Goal: Task Accomplishment & Management: Use online tool/utility

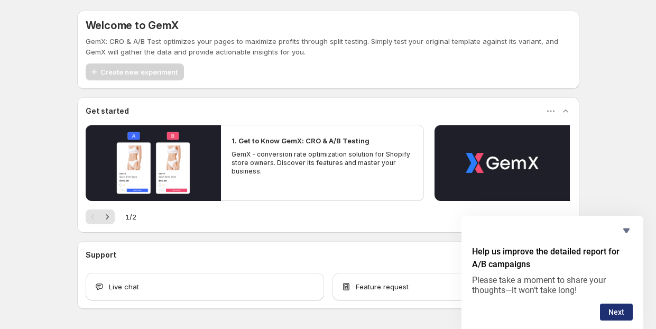
click at [615, 304] on button "Next" at bounding box center [616, 311] width 33 height 17
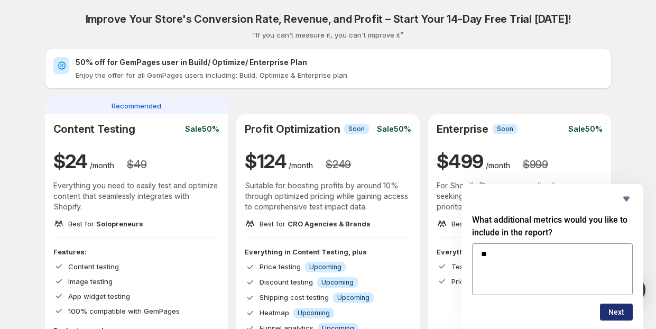
type textarea "**"
click at [611, 312] on button "Next" at bounding box center [616, 311] width 33 height 17
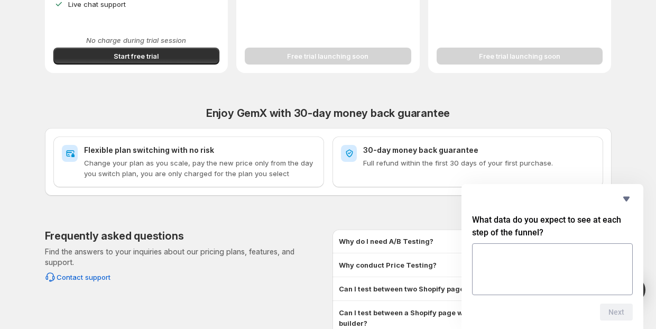
scroll to position [469, 0]
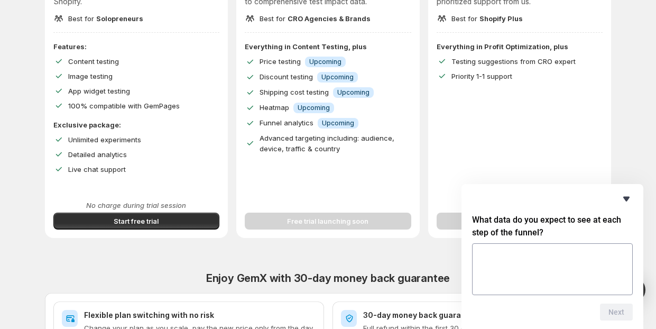
click at [626, 196] on icon "Hide survey" at bounding box center [626, 198] width 13 height 13
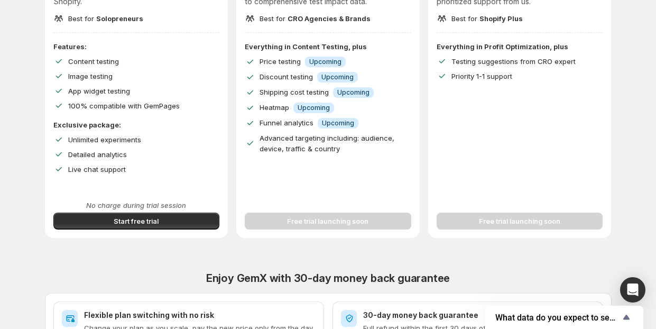
click at [339, 220] on div "Free trial launching soon" at bounding box center [328, 215] width 166 height 30
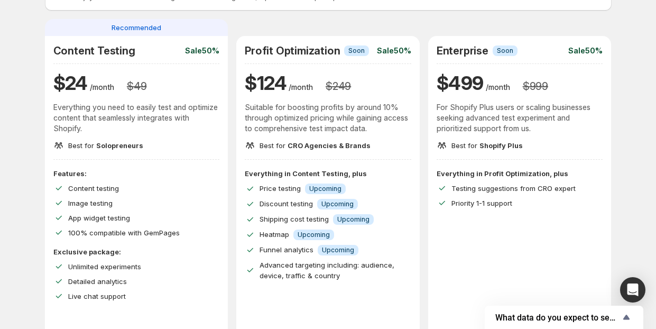
scroll to position [46, 0]
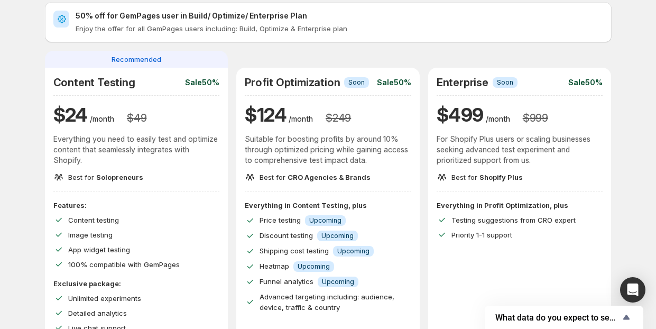
click at [148, 51] on div "Recommended" at bounding box center [136, 59] width 183 height 17
click at [312, 74] on div "Profit Optimization Info Soon Sale 50% $ 124 /month $ 249 Suitable for boosting…" at bounding box center [327, 130] width 183 height 124
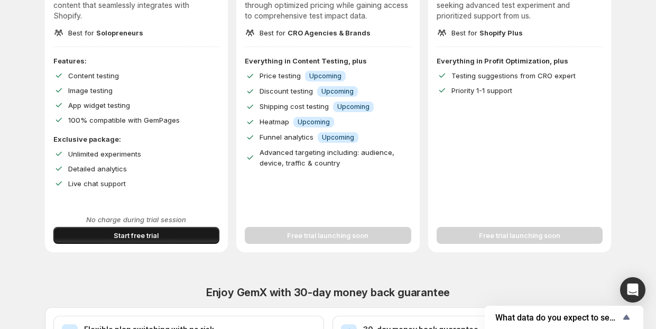
scroll to position [205, 0]
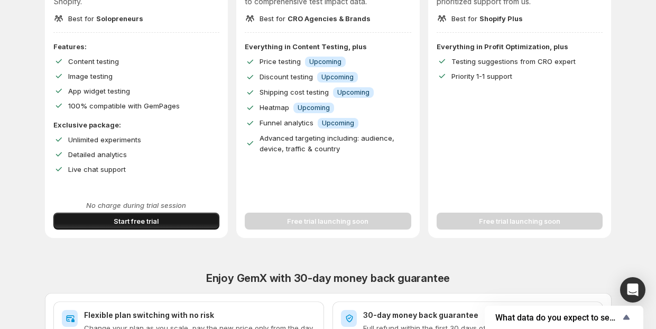
click at [182, 219] on button "Start free trial" at bounding box center [136, 220] width 166 height 17
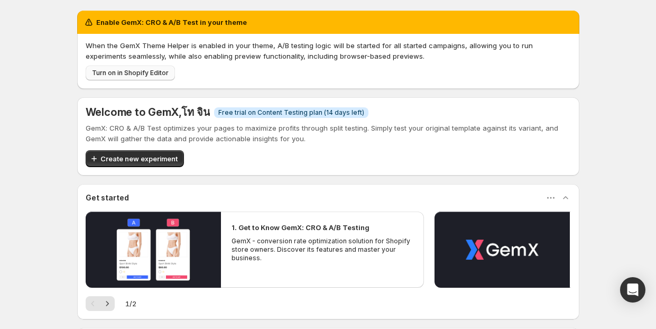
click at [127, 72] on span "Turn on in Shopify Editor" at bounding box center [130, 73] width 77 height 8
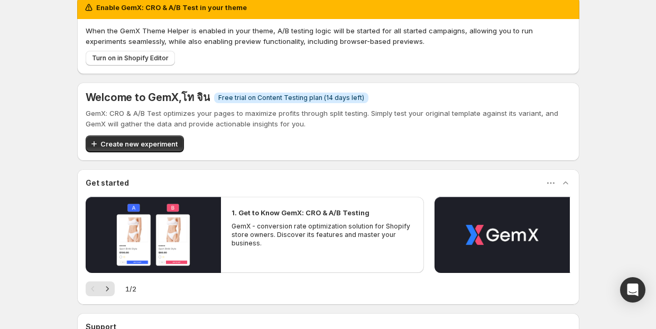
scroll to position [53, 0]
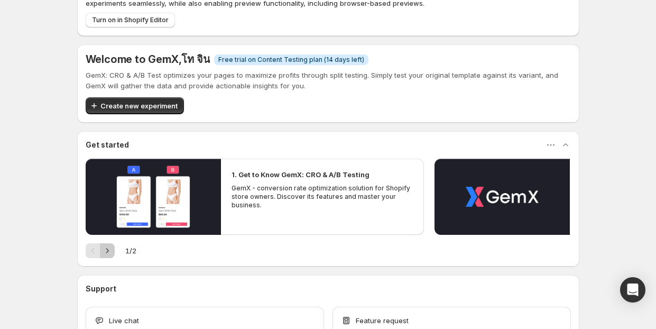
click at [108, 253] on icon "Next" at bounding box center [107, 250] width 11 height 11
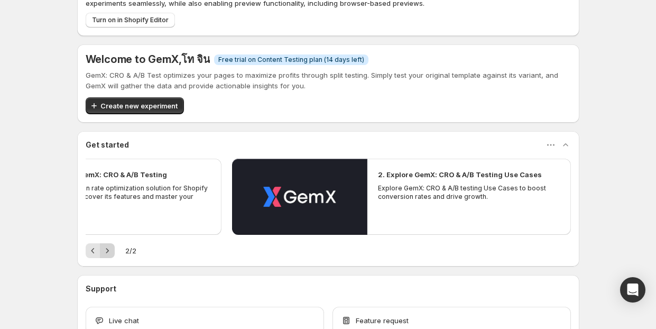
click at [108, 253] on div "Pagination" at bounding box center [107, 250] width 15 height 15
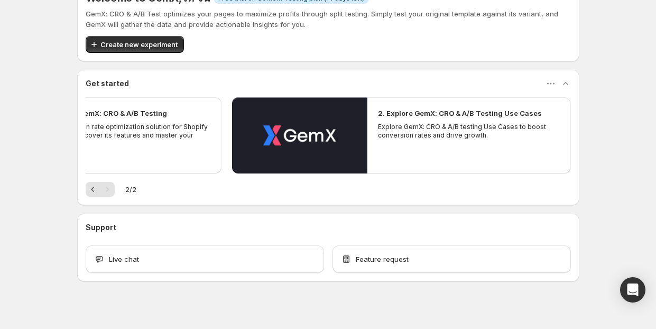
scroll to position [70, 0]
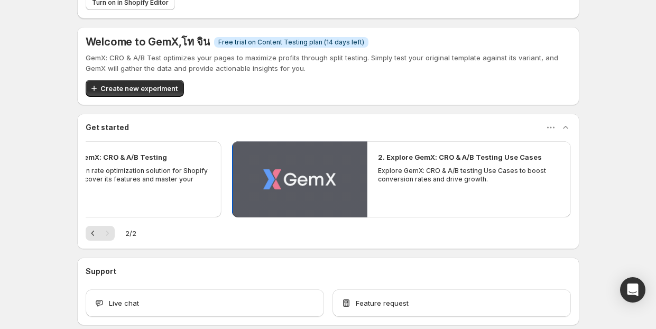
click at [324, 186] on button "Play video" at bounding box center [299, 179] width 135 height 76
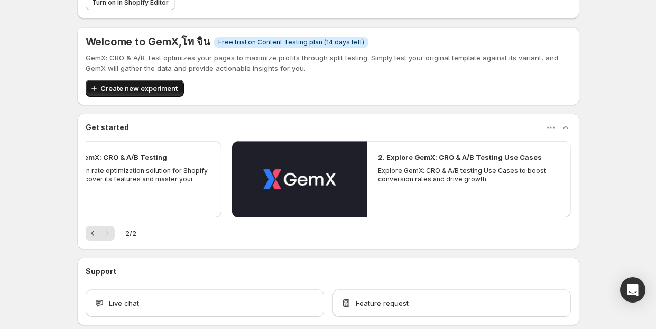
click at [167, 90] on span "Create new experiment" at bounding box center [138, 88] width 77 height 11
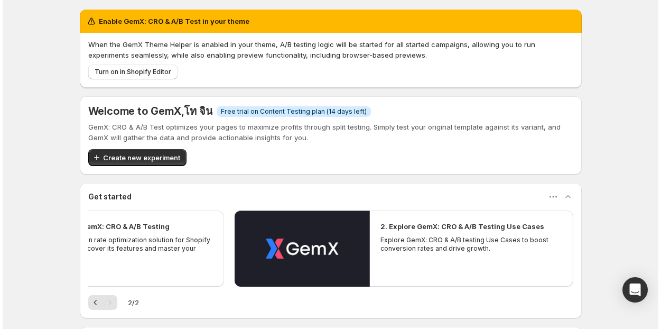
scroll to position [0, 0]
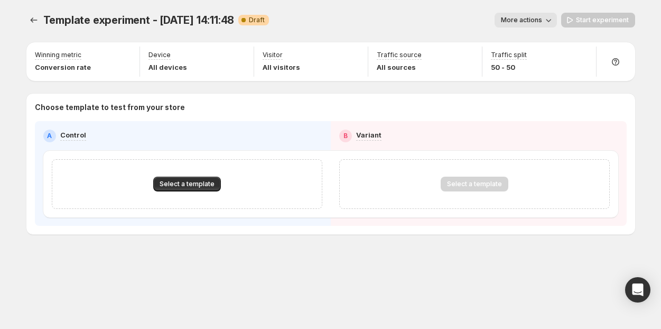
click at [546, 23] on icon "button" at bounding box center [548, 20] width 11 height 11
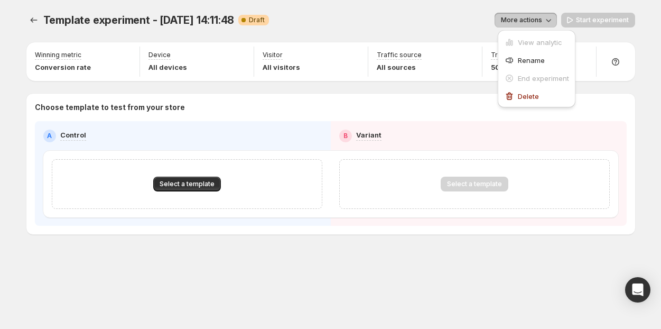
click at [537, 22] on span "More actions" at bounding box center [521, 20] width 41 height 8
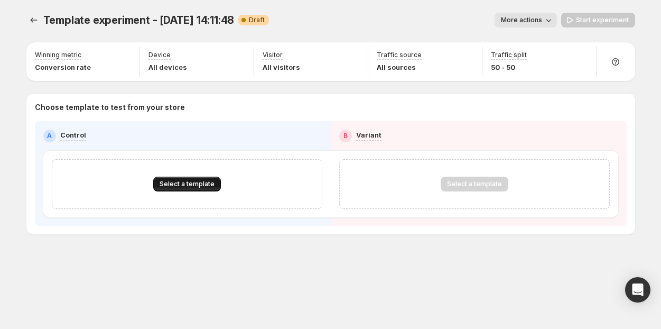
click at [190, 186] on span "Select a template" at bounding box center [187, 184] width 55 height 8
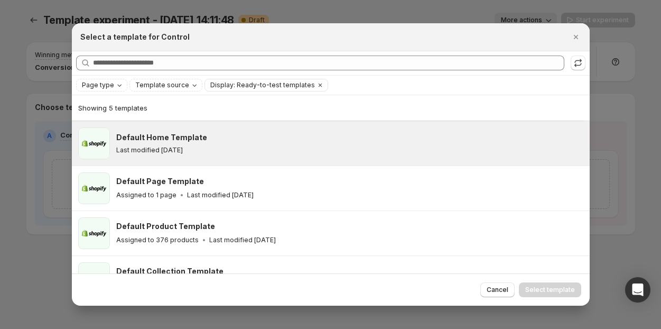
click at [207, 144] on div "Default Home Template Last modified [DATE]" at bounding box center [348, 143] width 464 height 22
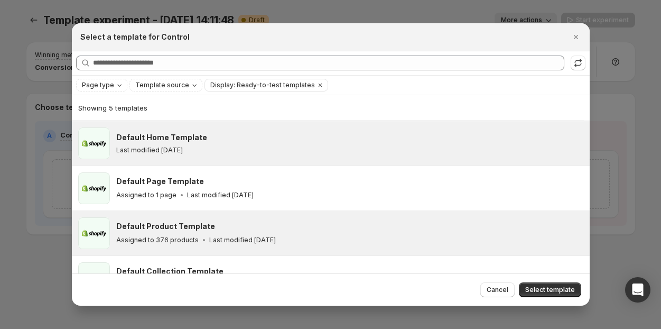
click at [285, 236] on div "Assigned to 376 products Last modified [DATE]" at bounding box center [348, 240] width 464 height 11
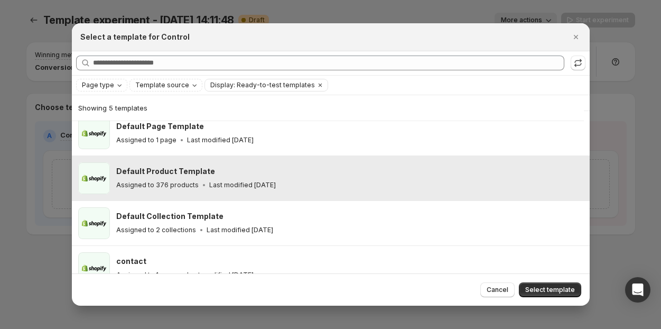
scroll to position [71, 0]
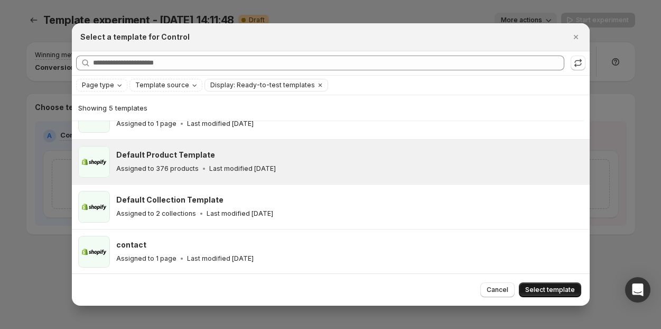
click at [553, 286] on span "Select template" at bounding box center [550, 289] width 50 height 8
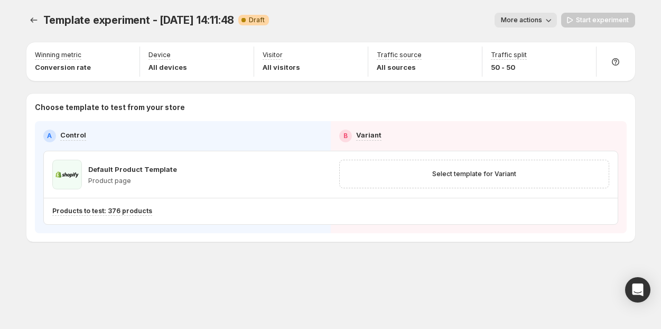
scroll to position [26, 0]
click at [439, 176] on span "Select template for Variant" at bounding box center [474, 174] width 84 height 8
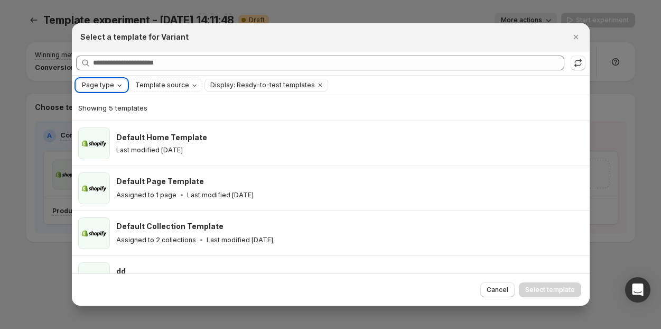
click at [110, 85] on span "Page type" at bounding box center [98, 85] width 32 height 8
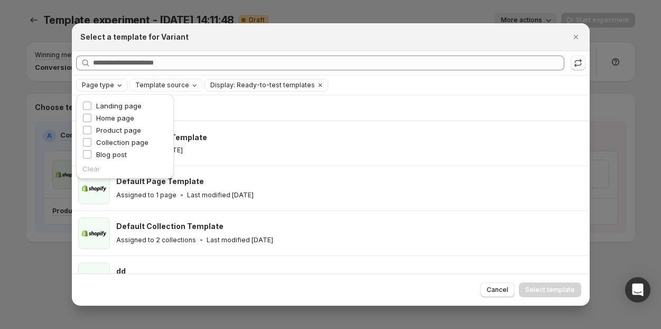
click at [110, 85] on span "Page type" at bounding box center [98, 85] width 32 height 8
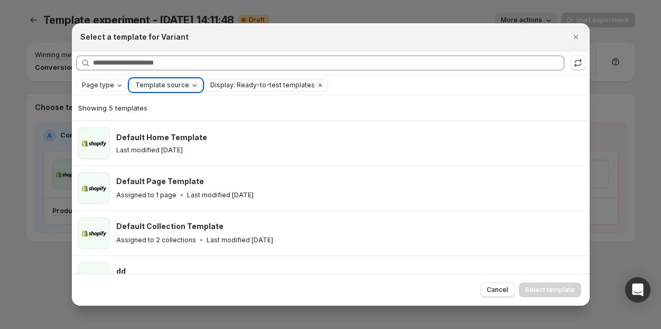
click at [150, 85] on span "Template source" at bounding box center [162, 85] width 54 height 8
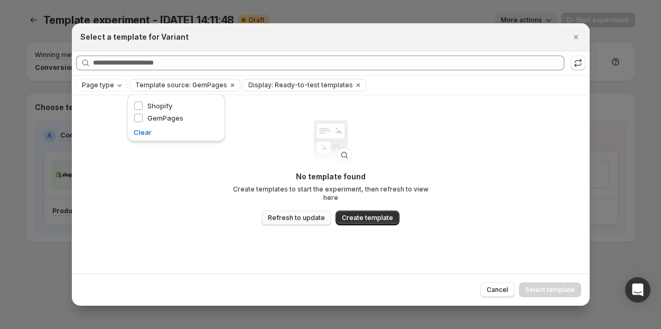
click at [315, 213] on span "Refresh to update" at bounding box center [296, 217] width 57 height 8
click at [360, 215] on span "Create template" at bounding box center [367, 217] width 51 height 8
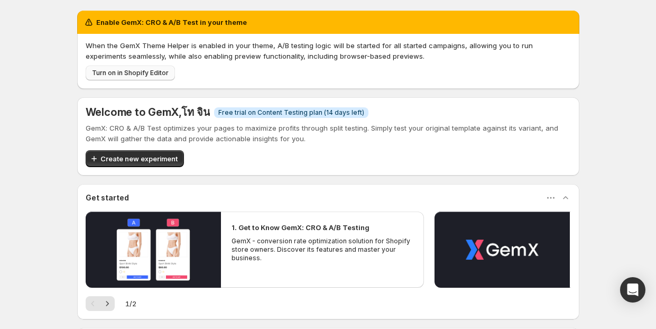
click at [154, 76] on span "Turn on in Shopify Editor" at bounding box center [130, 73] width 77 height 8
